Goal: Information Seeking & Learning: Learn about a topic

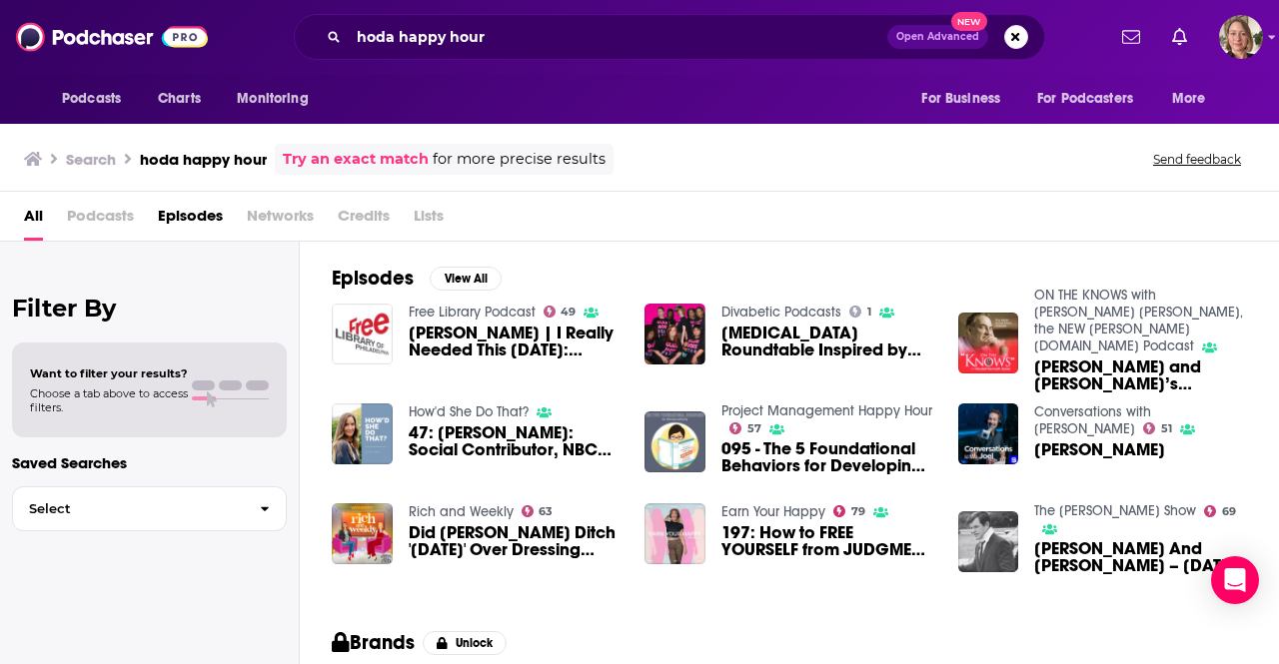
scroll to position [166, 0]
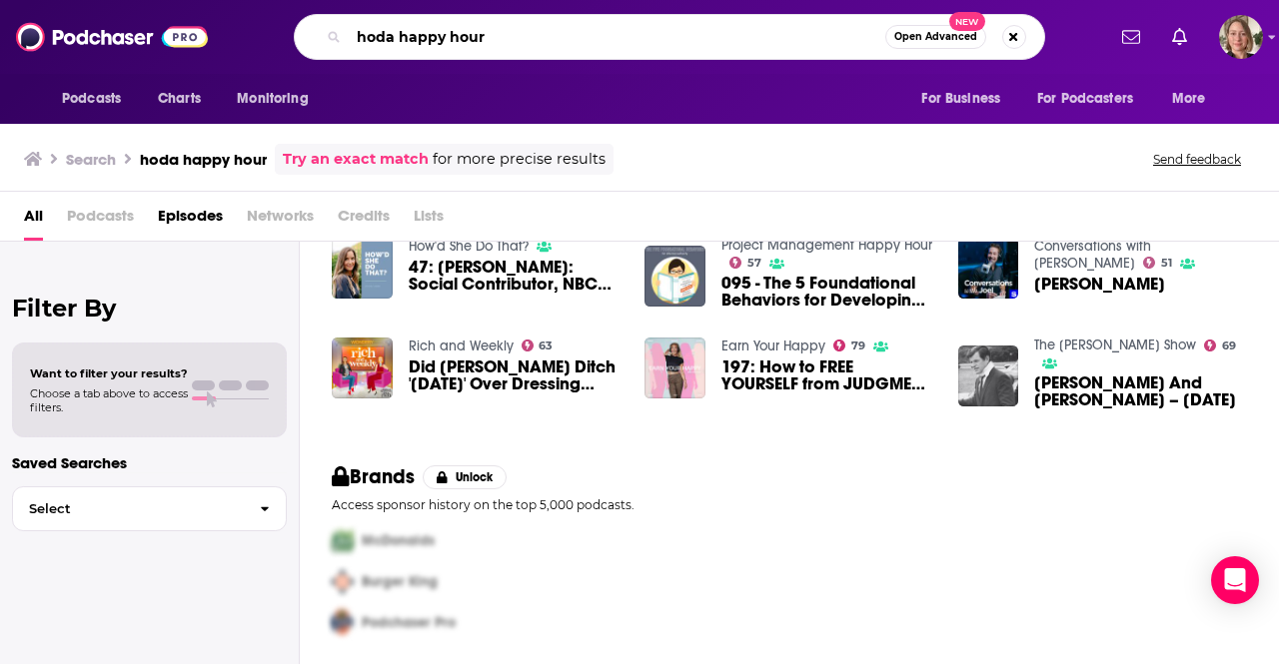
click at [563, 41] on input "hoda happy hour" at bounding box center [617, 37] width 536 height 32
click at [553, 39] on input "hoda happy hour" at bounding box center [617, 37] width 536 height 32
paste input "Outthinkers"
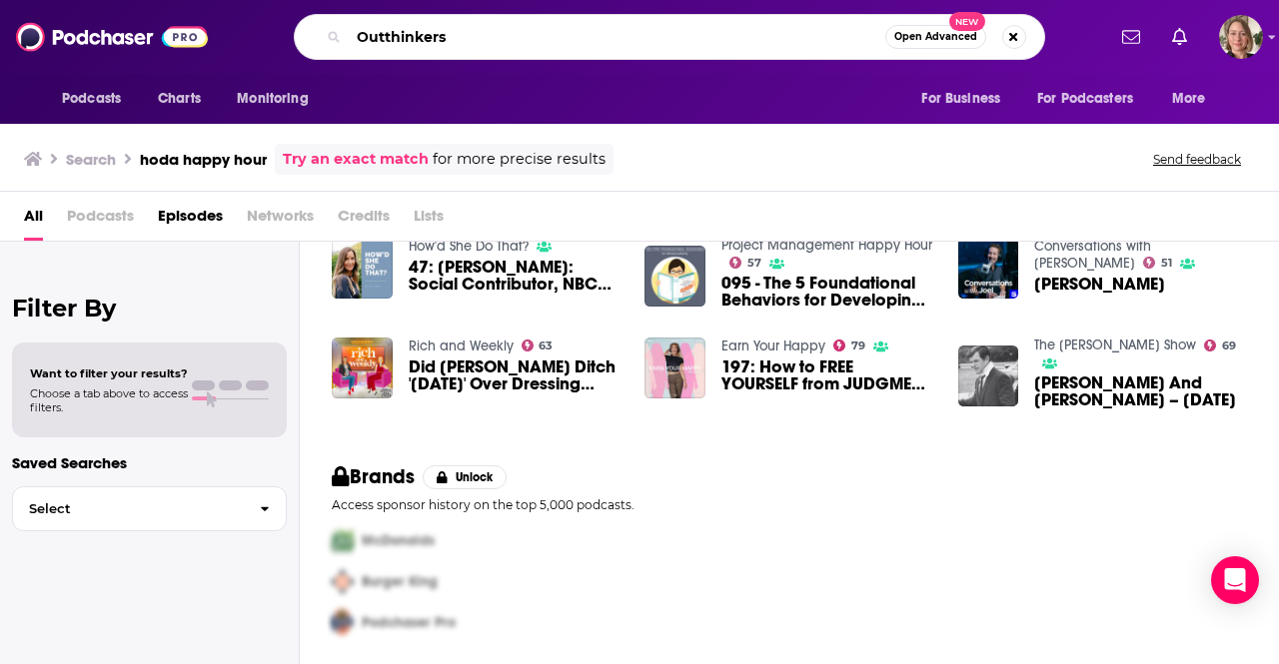
type input "Outthinkers"
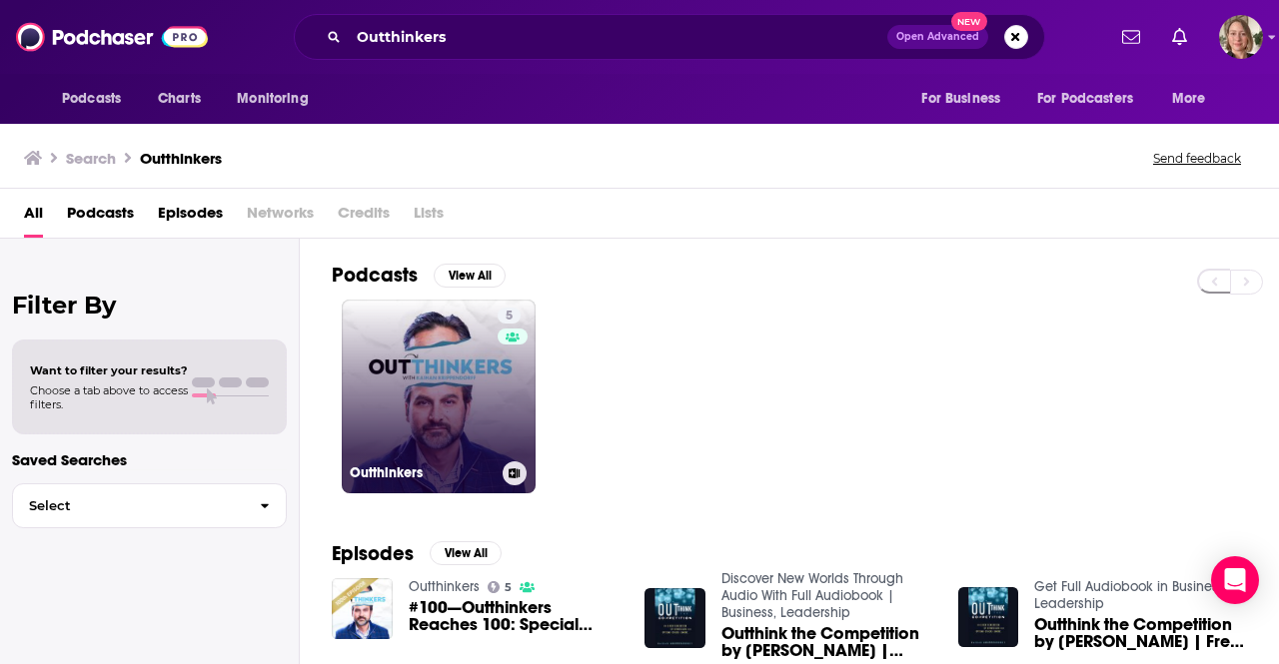
click at [395, 412] on link "5 Outthinkers" at bounding box center [439, 397] width 194 height 194
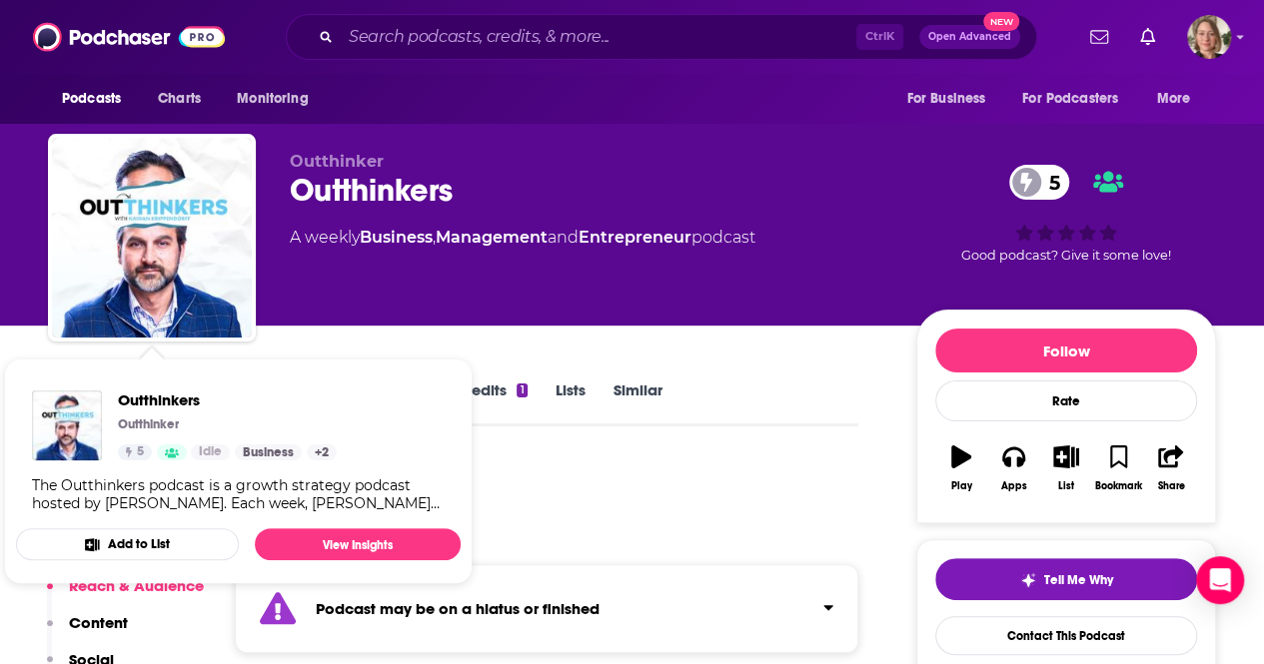
scroll to position [300, 0]
